Goal: Navigation & Orientation: Find specific page/section

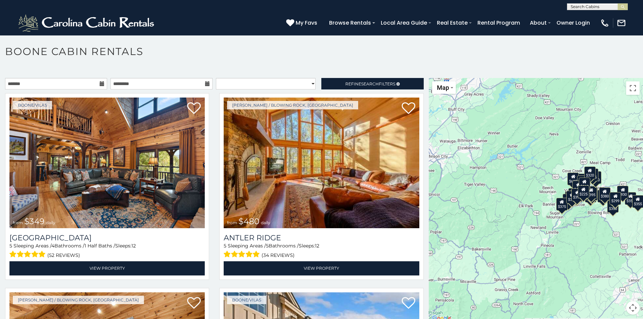
scroll to position [4, 0]
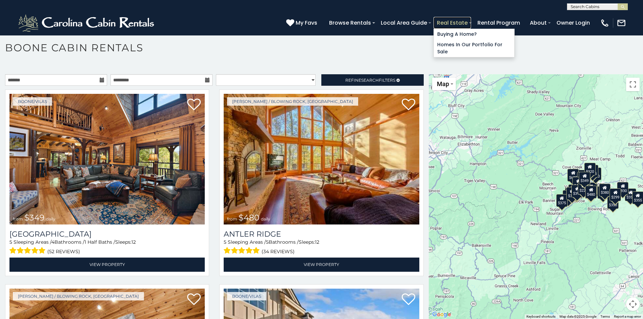
click at [442, 20] on link "Real Estate" at bounding box center [451, 23] width 37 height 12
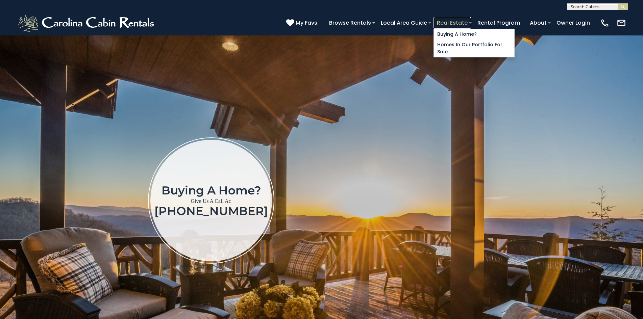
click at [441, 20] on link "Real Estate" at bounding box center [451, 23] width 37 height 12
